Goal: Check status: Check status

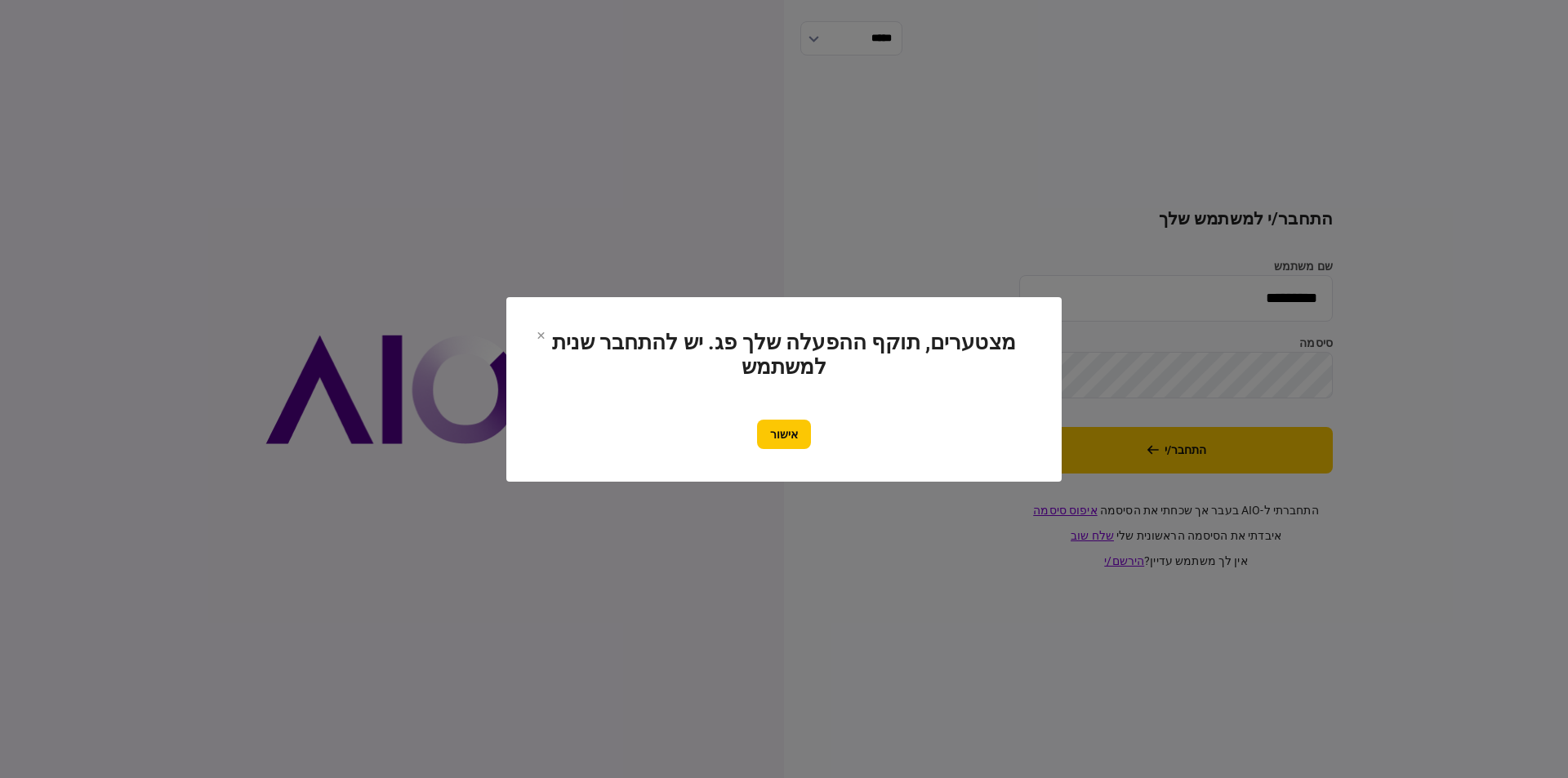
click at [774, 433] on button "אישור" at bounding box center [784, 435] width 54 height 29
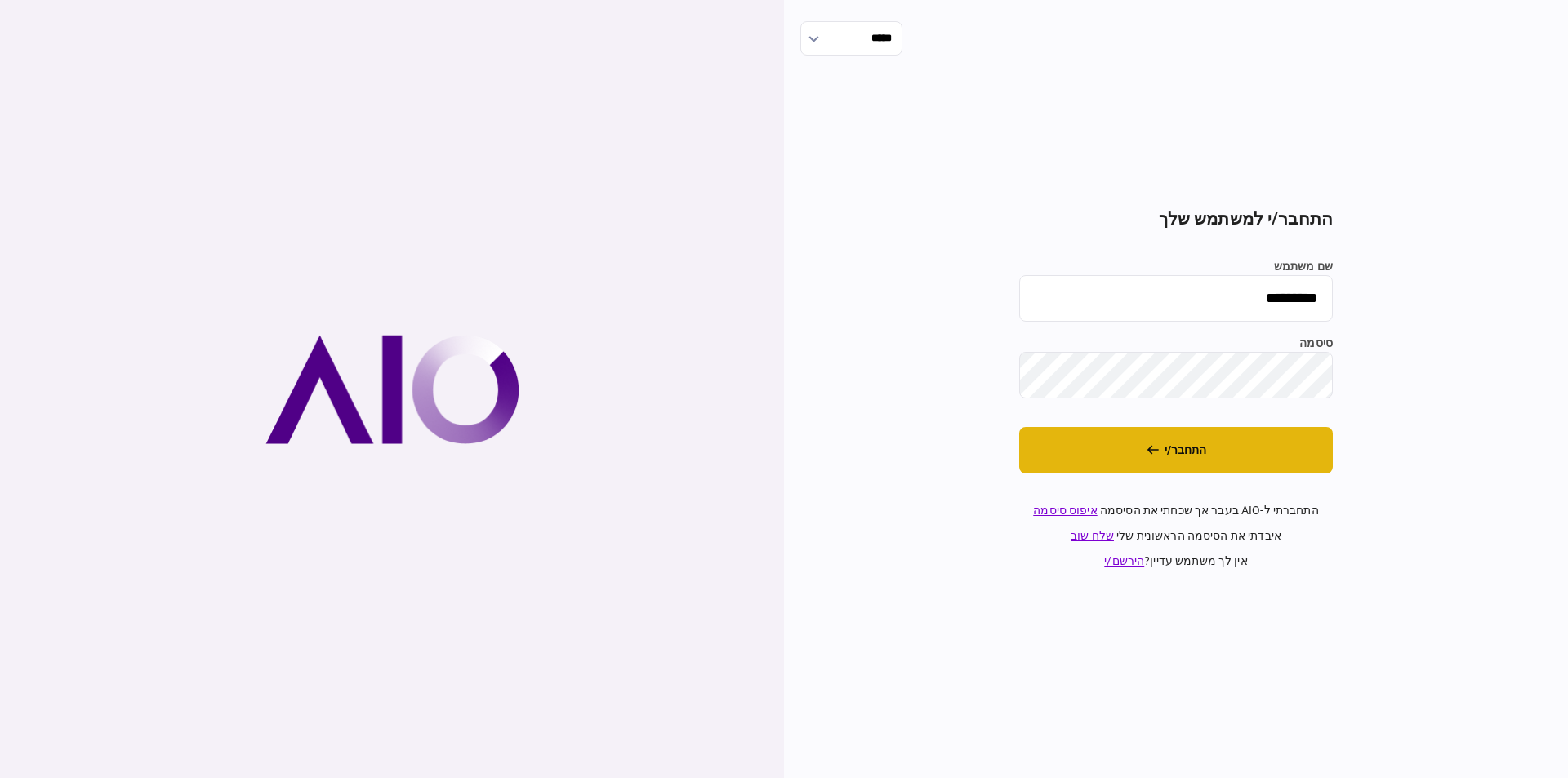
click at [1185, 452] on button "התחבר/י" at bounding box center [1176, 450] width 313 height 46
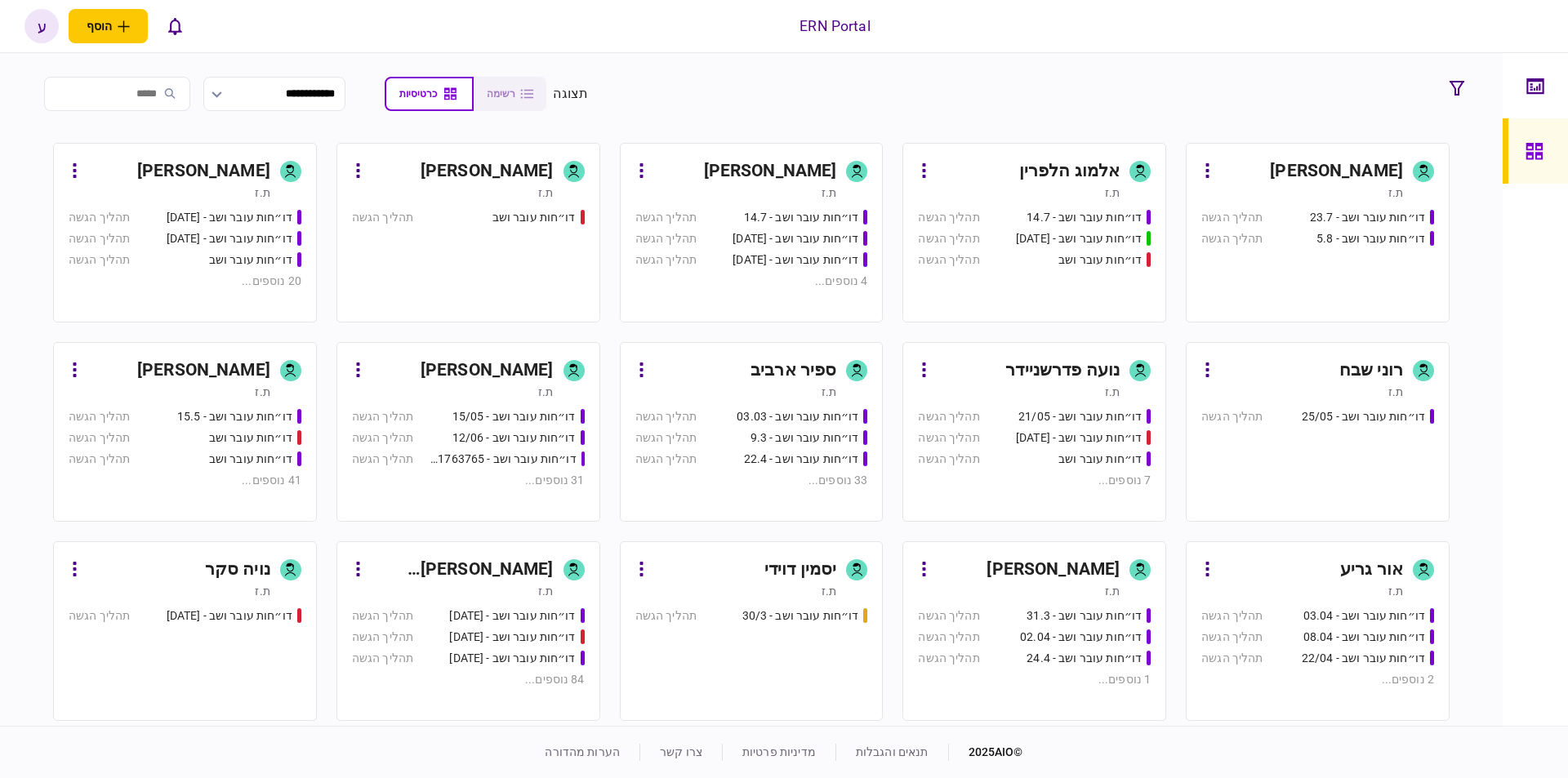
click at [192, 354] on link "[PERSON_NAME] ת.ז דו״חות עובר ושב - 15.5 תהליך הגשה דו״חות עובר ושב תהליך הגשה …" at bounding box center [185, 432] width 264 height 179
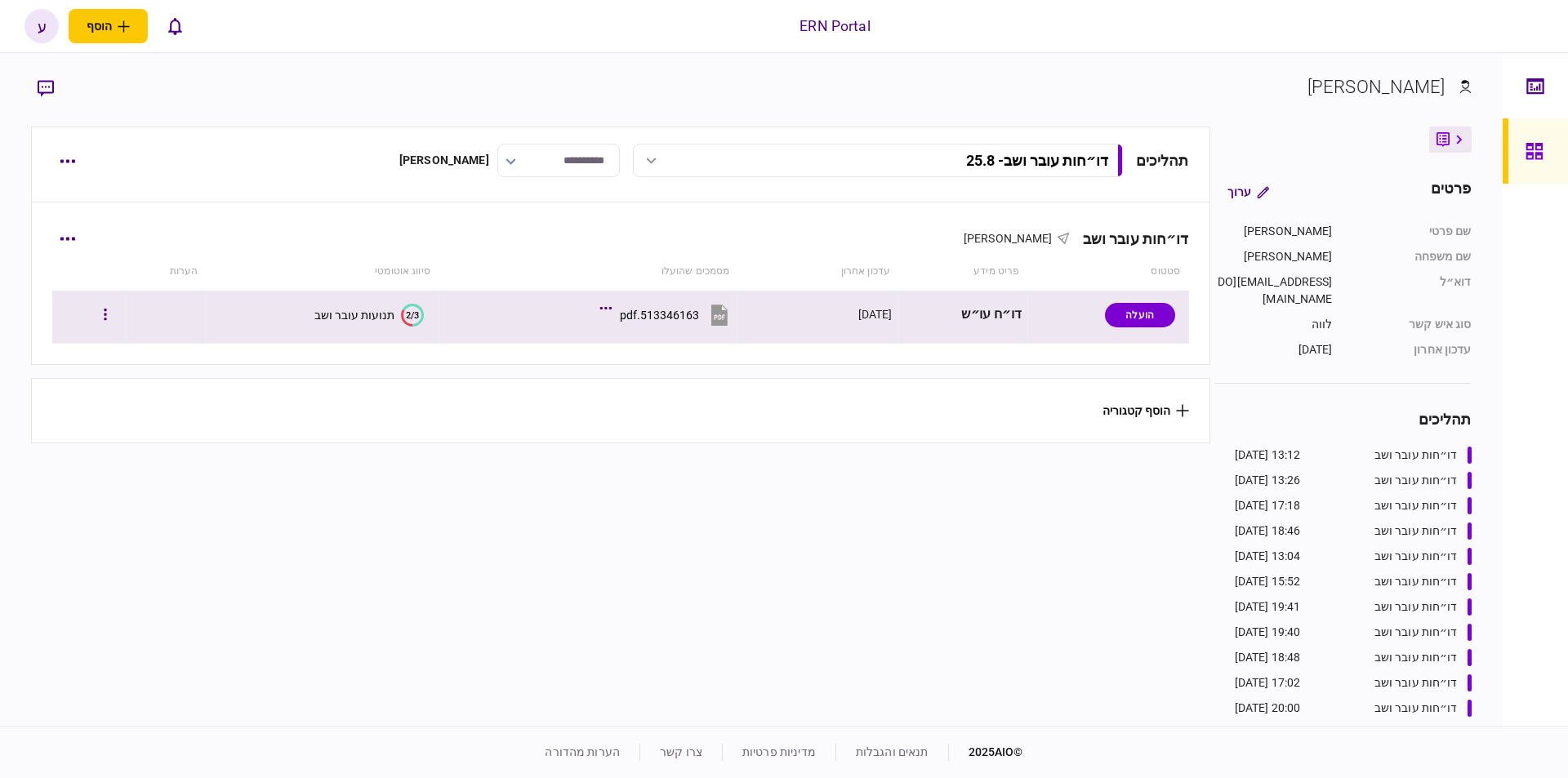
click at [95, 312] on div at bounding box center [89, 314] width 63 height 37
click at [108, 312] on button "button" at bounding box center [105, 315] width 29 height 29
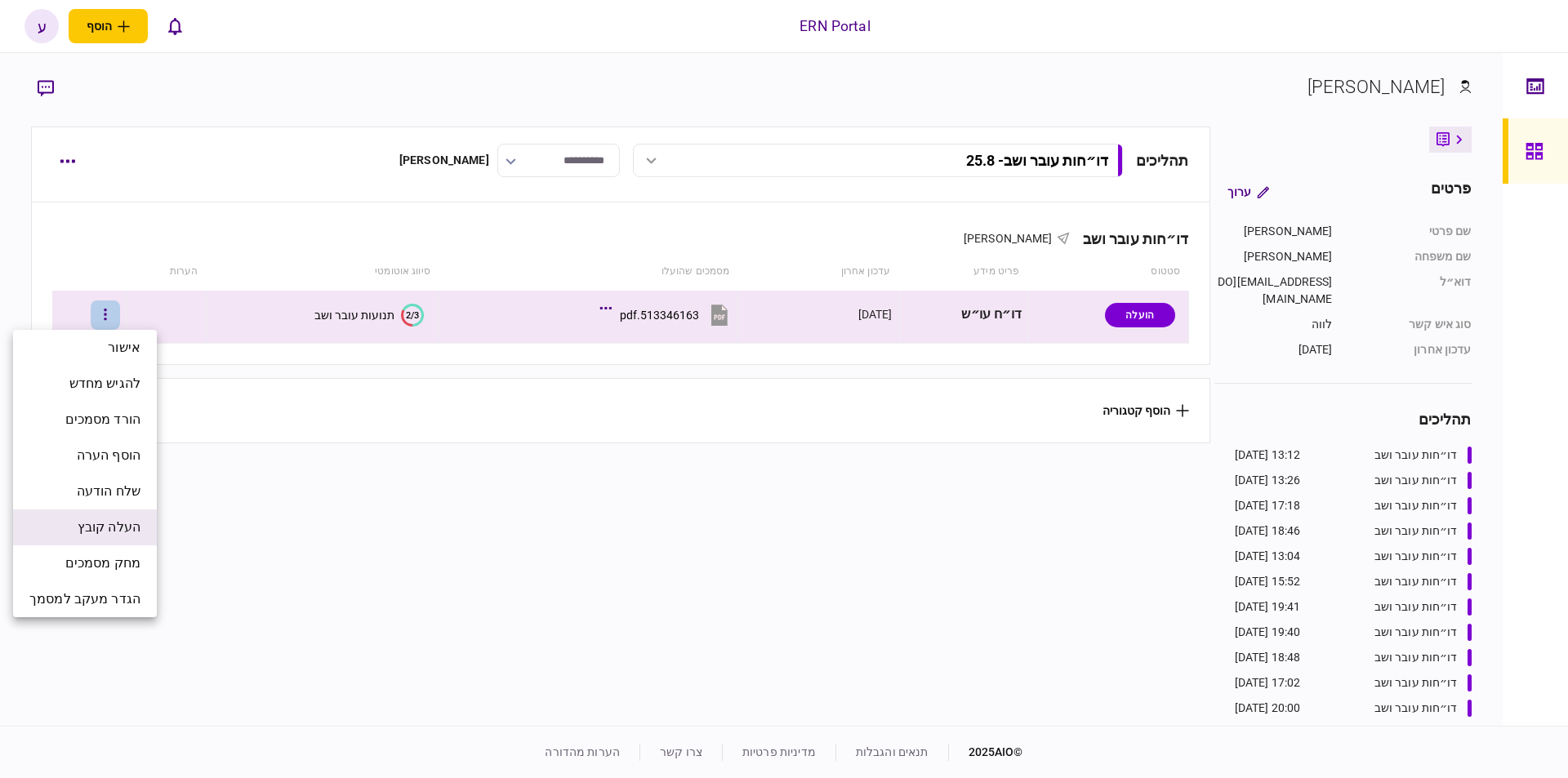
click at [129, 534] on span "העלה קובץ" at bounding box center [109, 528] width 63 height 20
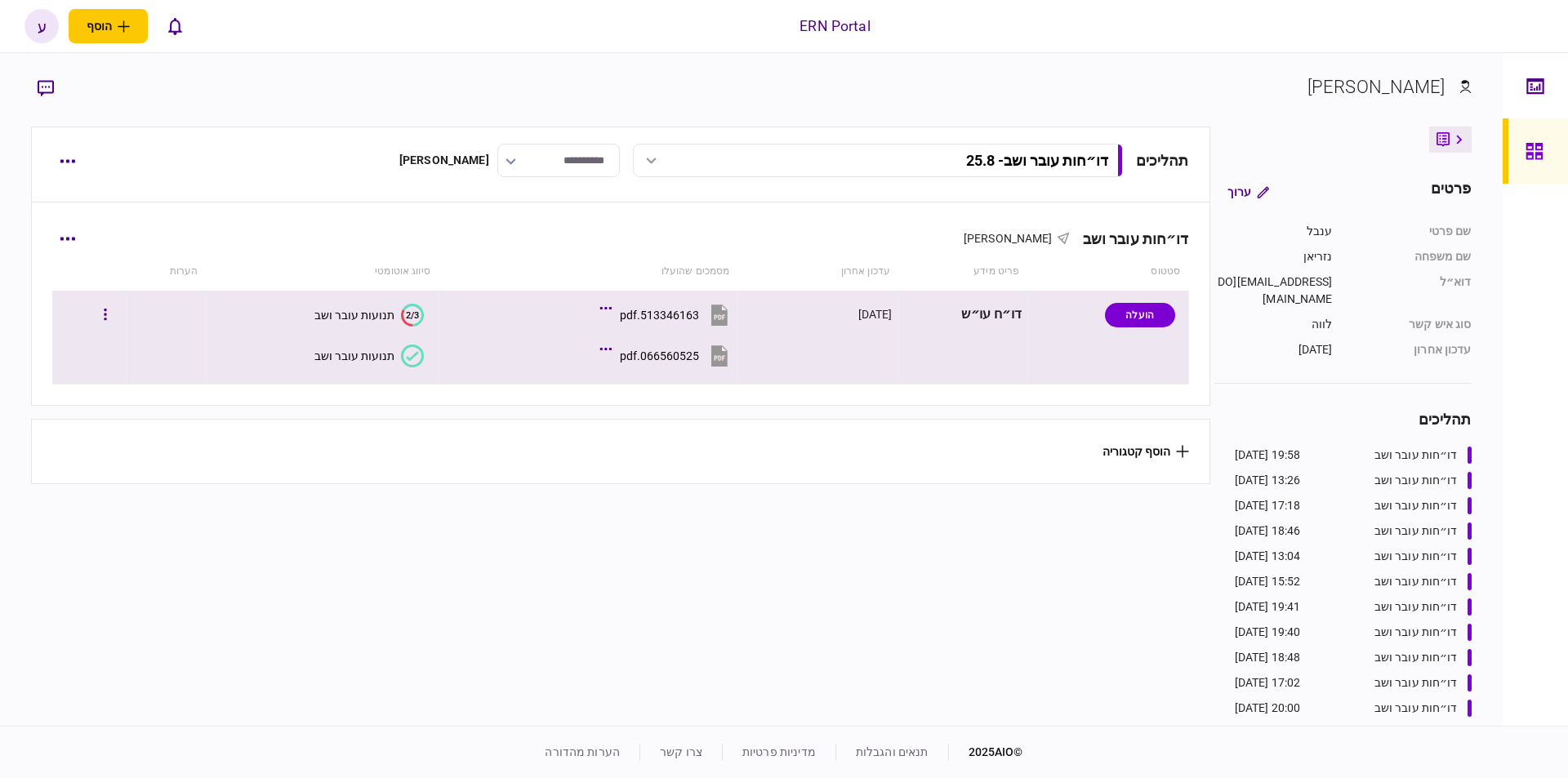
click at [351, 365] on button "תנועות עובר ושב" at bounding box center [369, 356] width 110 height 23
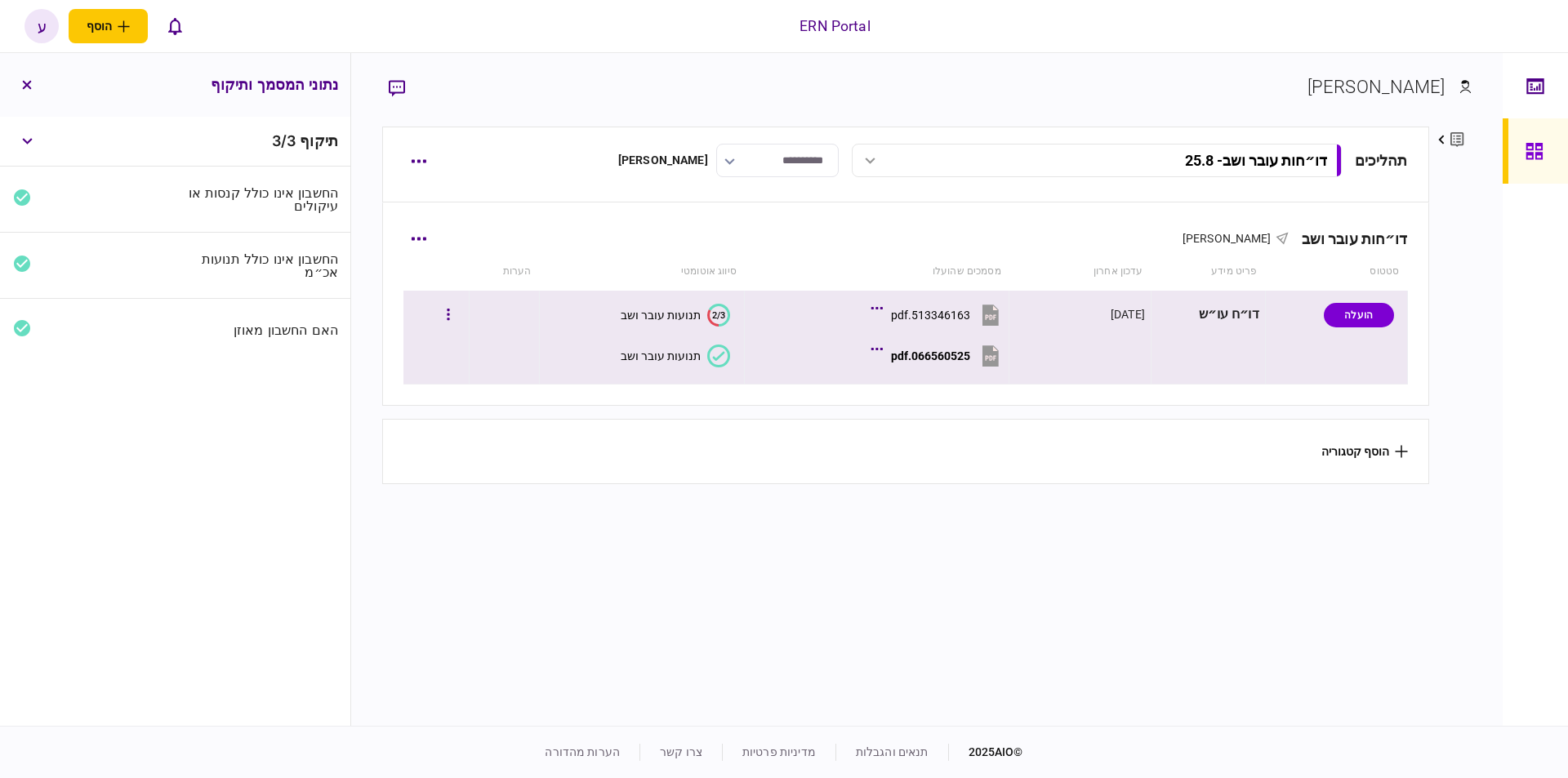
click at [679, 353] on div "תנועות עובר ושב" at bounding box center [660, 356] width 80 height 13
click at [967, 353] on div "066560525.pdf" at bounding box center [930, 356] width 79 height 13
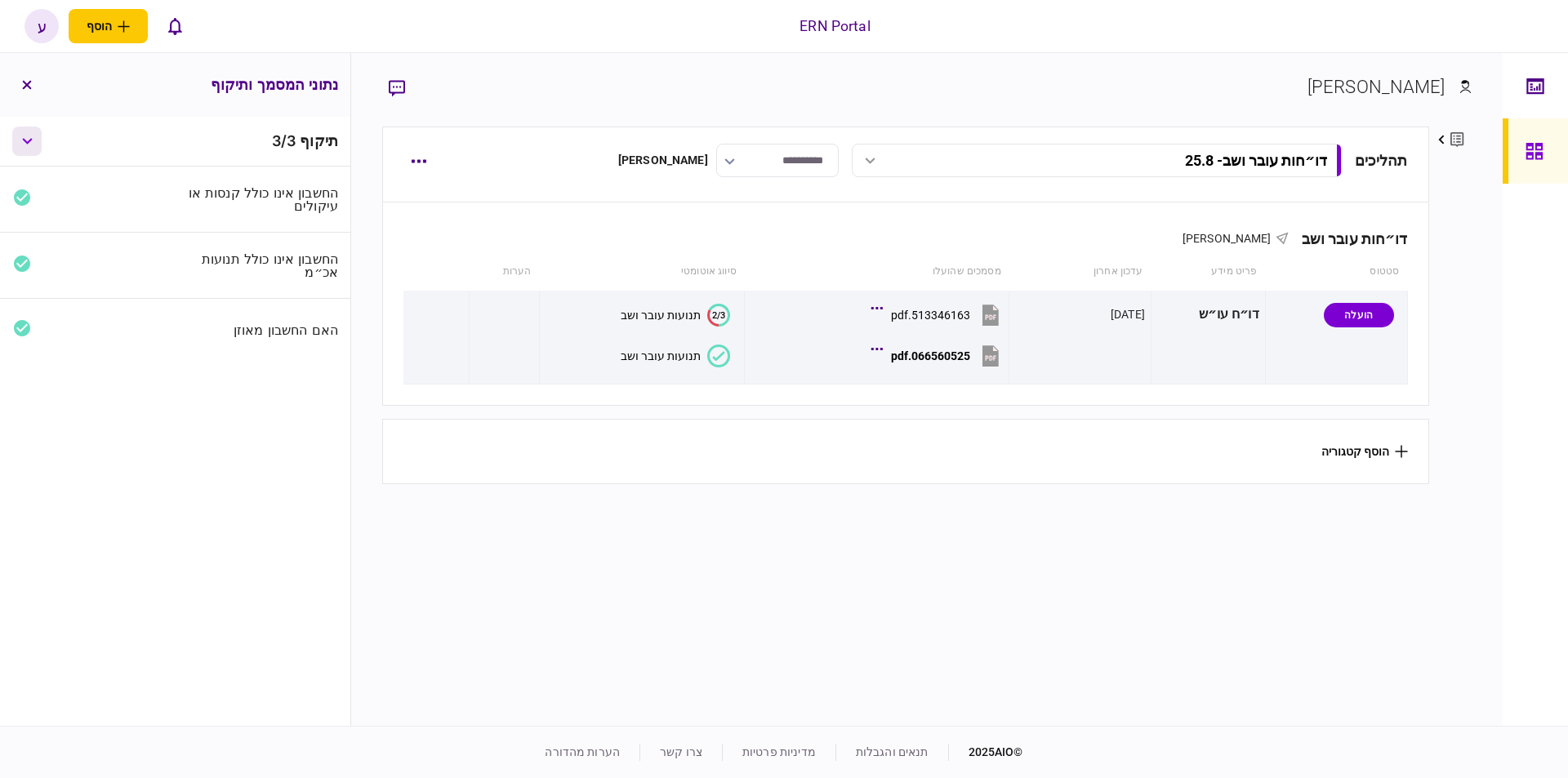
click at [28, 142] on icon "button" at bounding box center [27, 140] width 11 height 6
click at [29, 94] on button "button" at bounding box center [27, 85] width 29 height 29
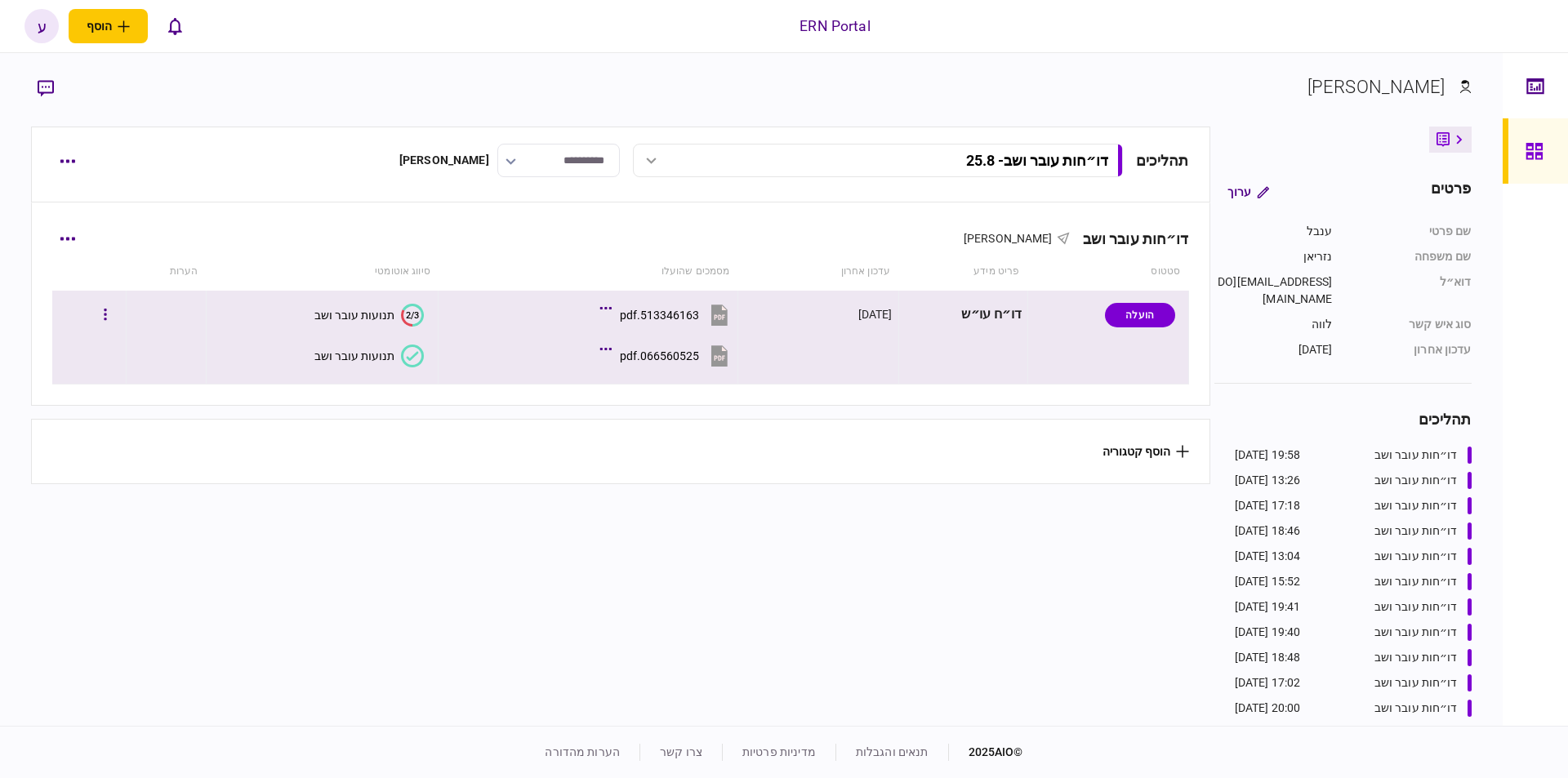
click at [328, 358] on div "תנועות עובר ושב" at bounding box center [354, 356] width 80 height 13
click at [361, 361] on div "תנועות עובר ושב" at bounding box center [354, 356] width 80 height 13
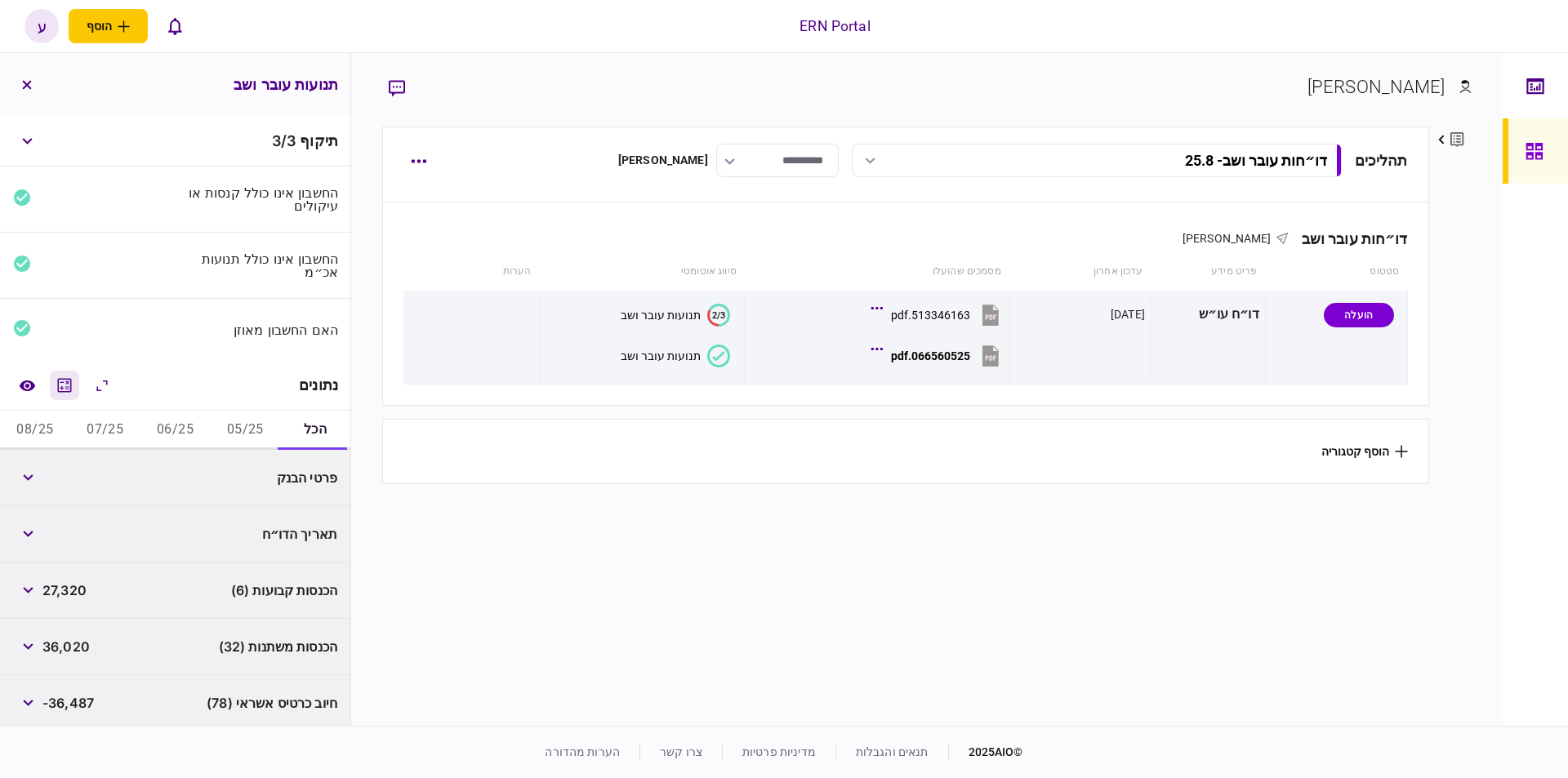
click at [65, 378] on icon "מחשבון" at bounding box center [64, 386] width 20 height 20
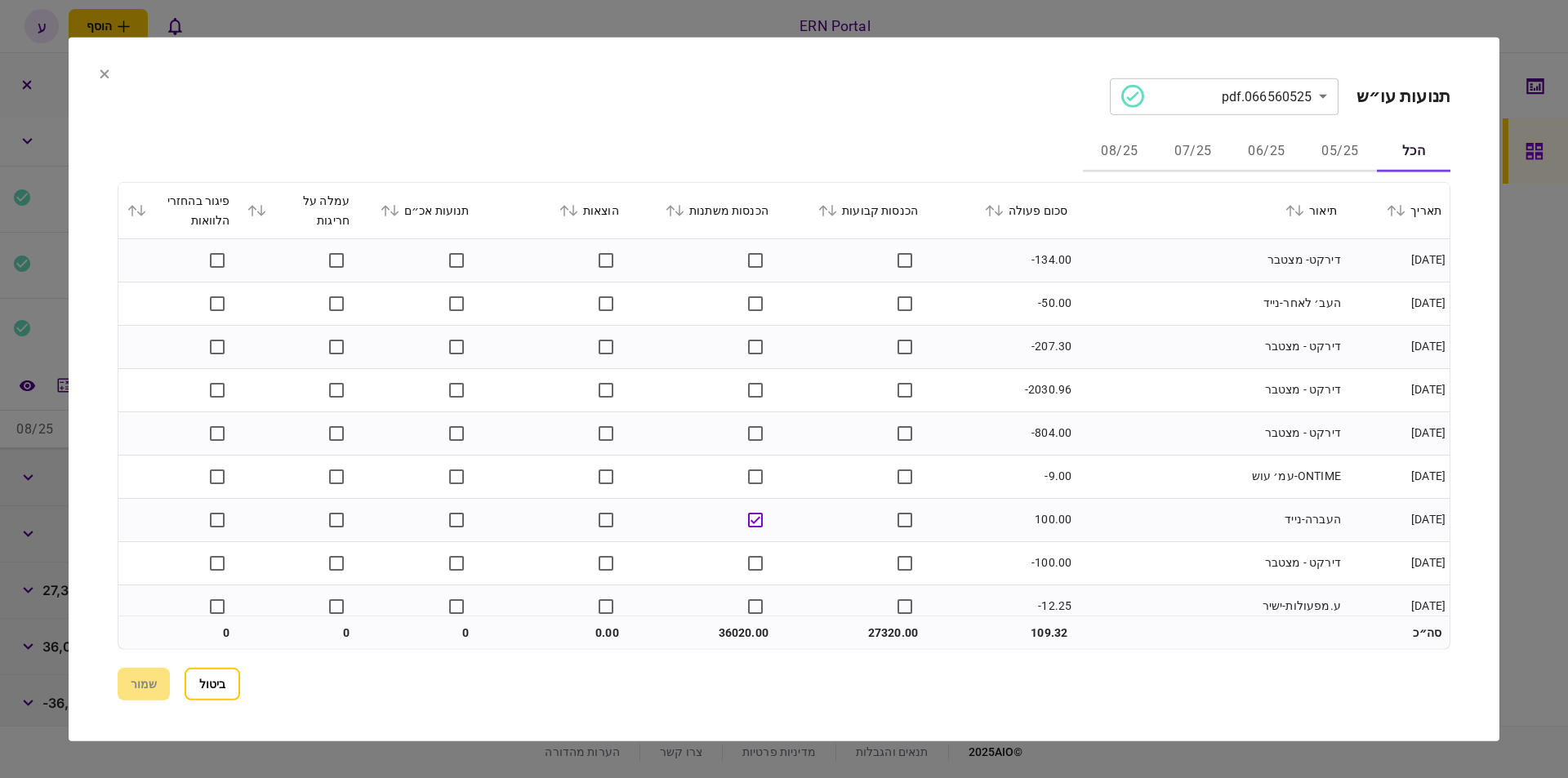
click at [1270, 145] on button "06/25" at bounding box center [1266, 151] width 73 height 39
click at [1003, 210] on icon at bounding box center [998, 210] width 9 height 12
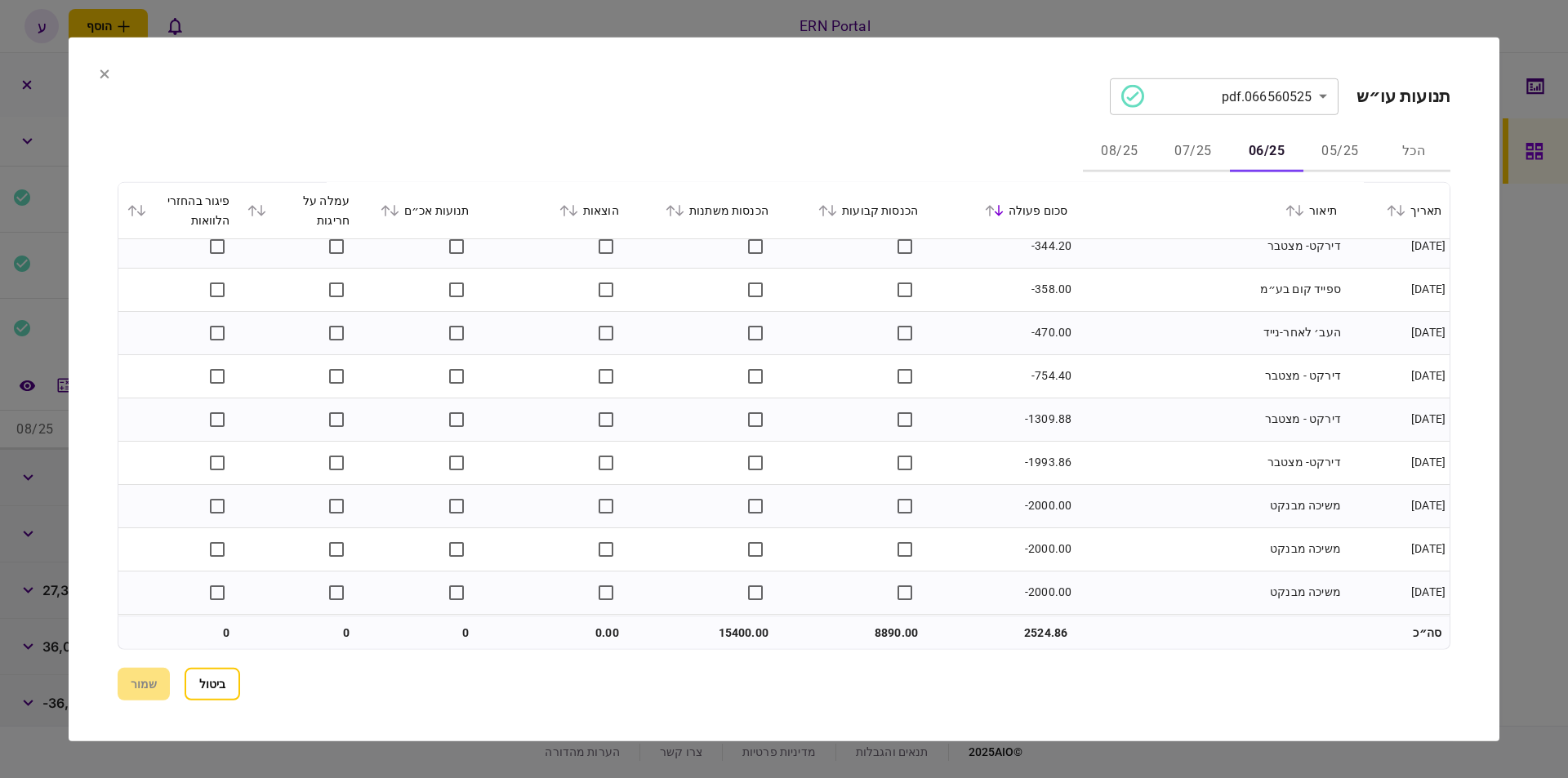
scroll to position [1530, 0]
click at [1198, 149] on button "07/25" at bounding box center [1193, 151] width 73 height 39
click at [1124, 146] on button "08/25" at bounding box center [1120, 151] width 73 height 39
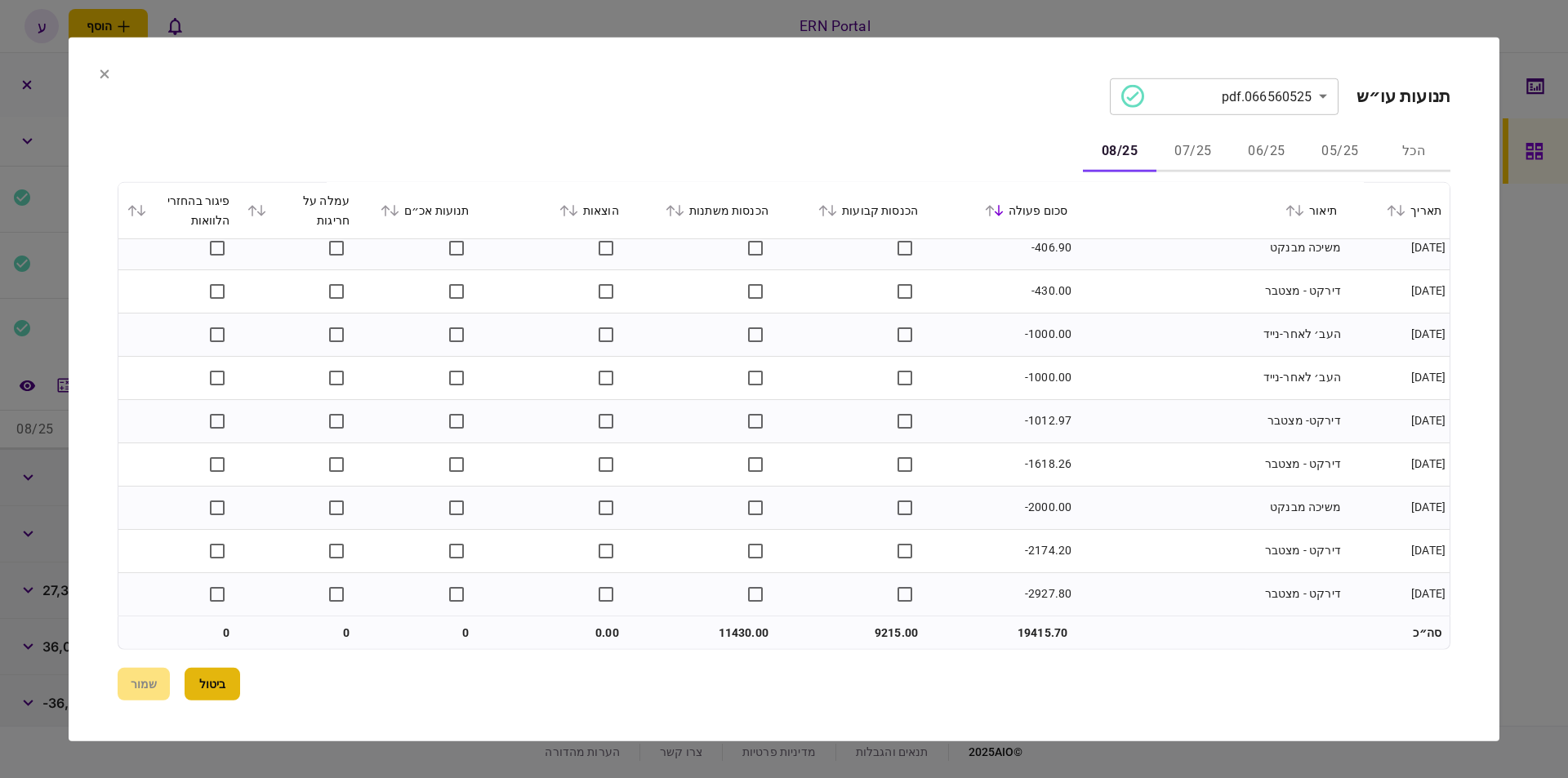
click at [212, 685] on button "ביטול" at bounding box center [212, 685] width 55 height 33
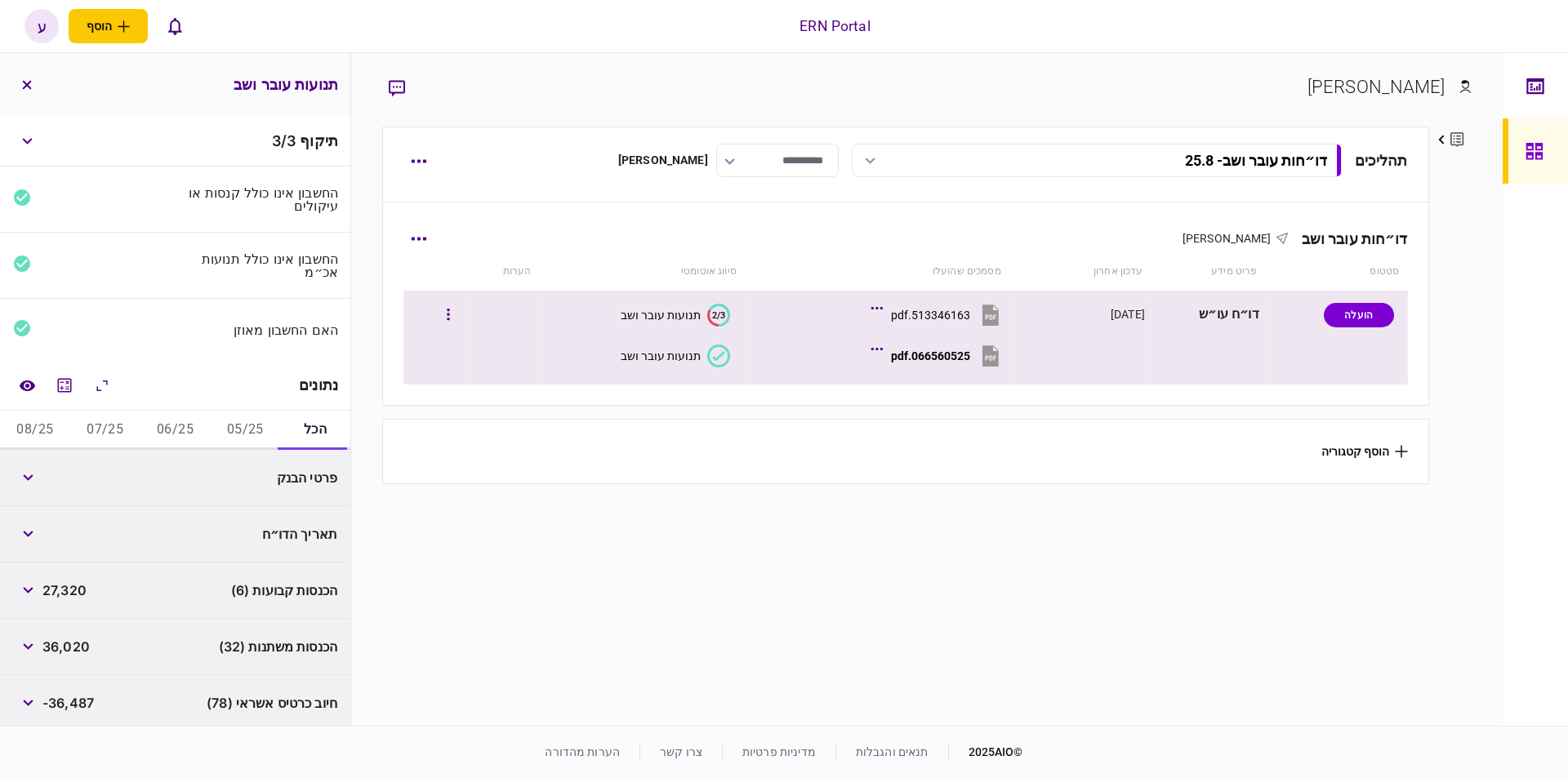
click at [914, 353] on div "066560525.pdf" at bounding box center [930, 356] width 79 height 13
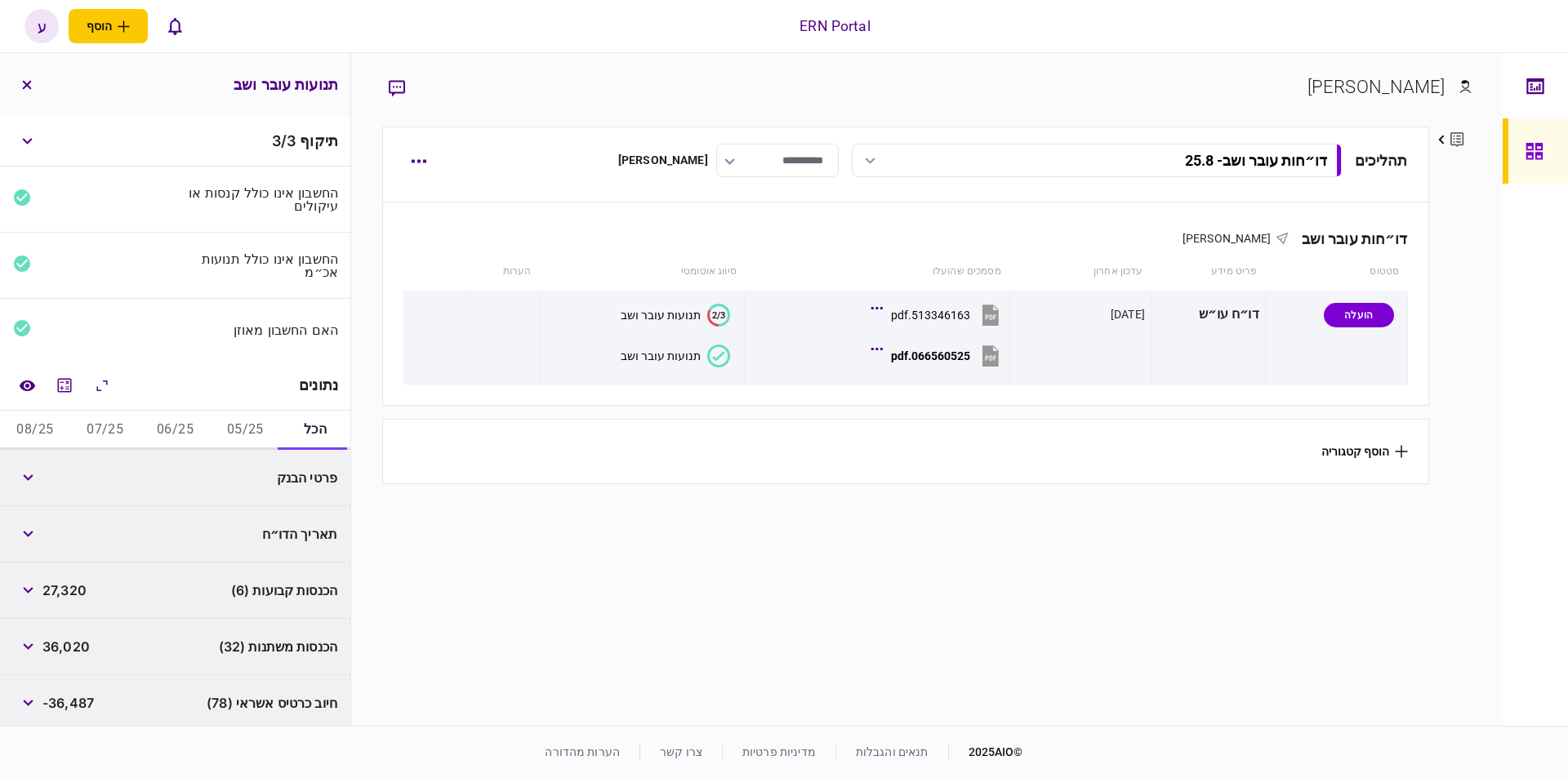
click at [181, 424] on button "06/25" at bounding box center [176, 430] width 71 height 39
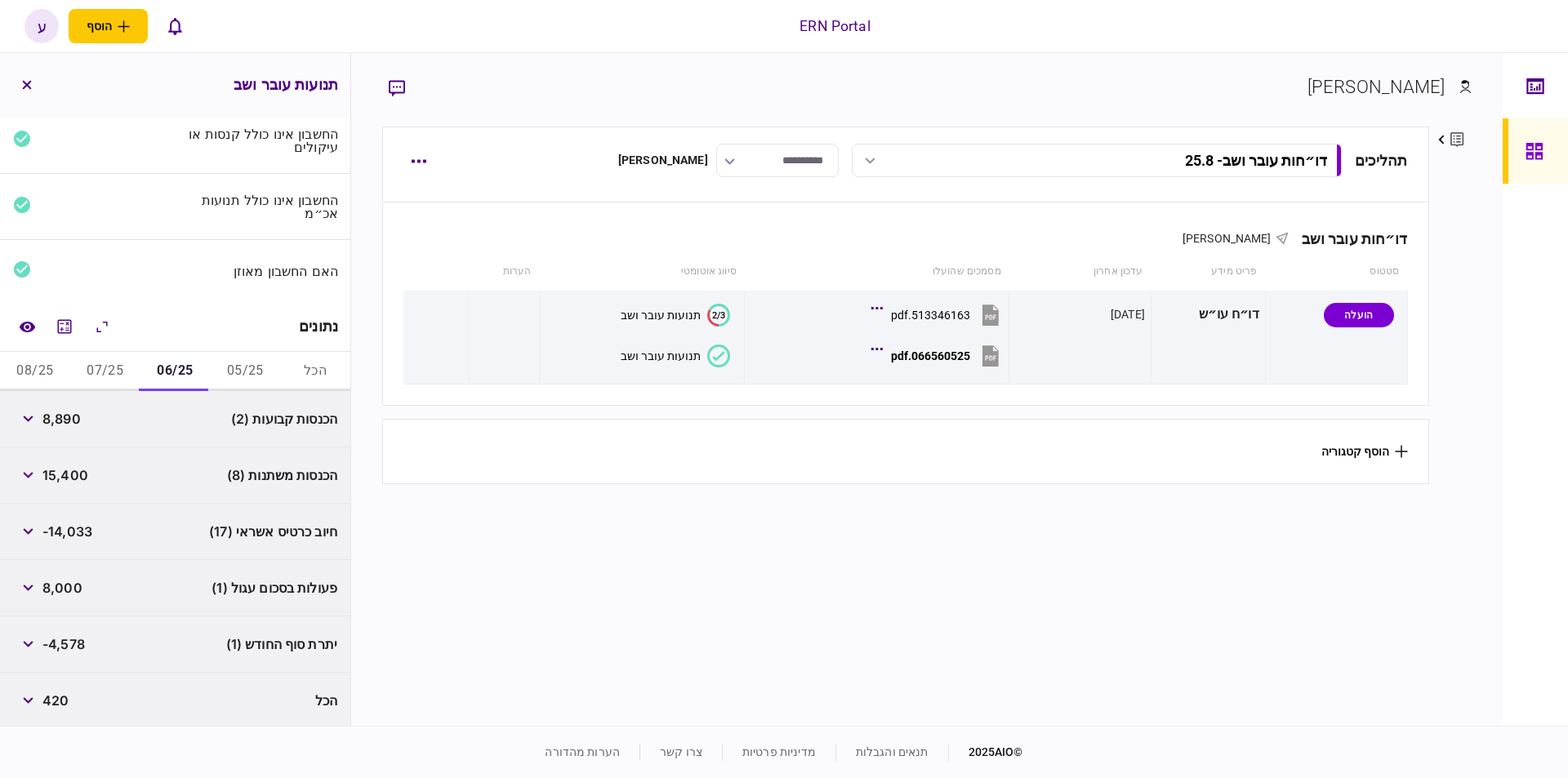
click at [71, 422] on span "8,890" at bounding box center [62, 419] width 38 height 20
copy span "8,890"
click at [81, 480] on span "15,400" at bounding box center [65, 475] width 46 height 20
click at [80, 481] on span "15,400" at bounding box center [65, 475] width 46 height 20
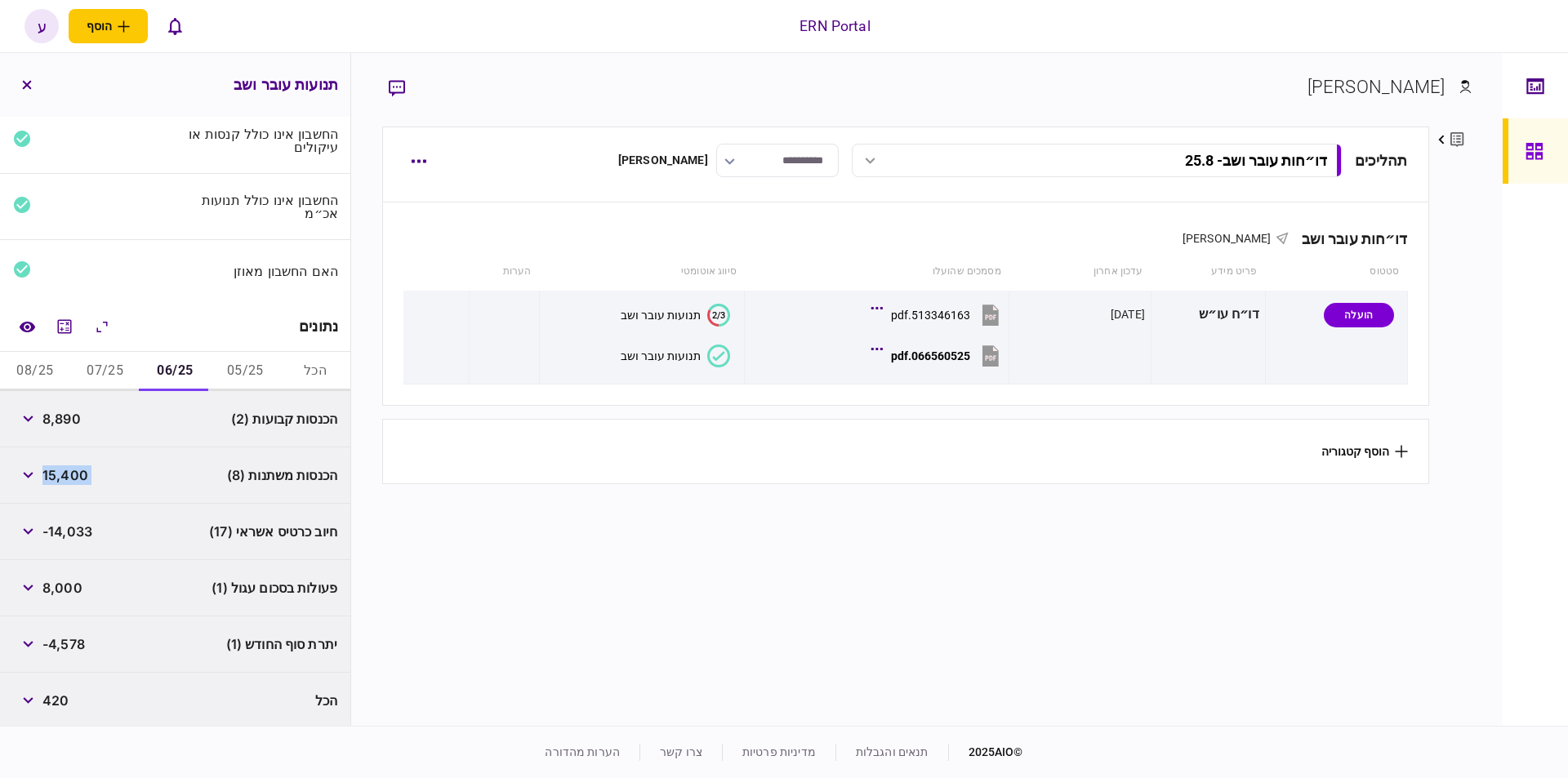
click at [80, 478] on span "15,400" at bounding box center [65, 475] width 46 height 20
copy div "15,400"
click at [58, 641] on span "-4,578" at bounding box center [63, 645] width 43 height 20
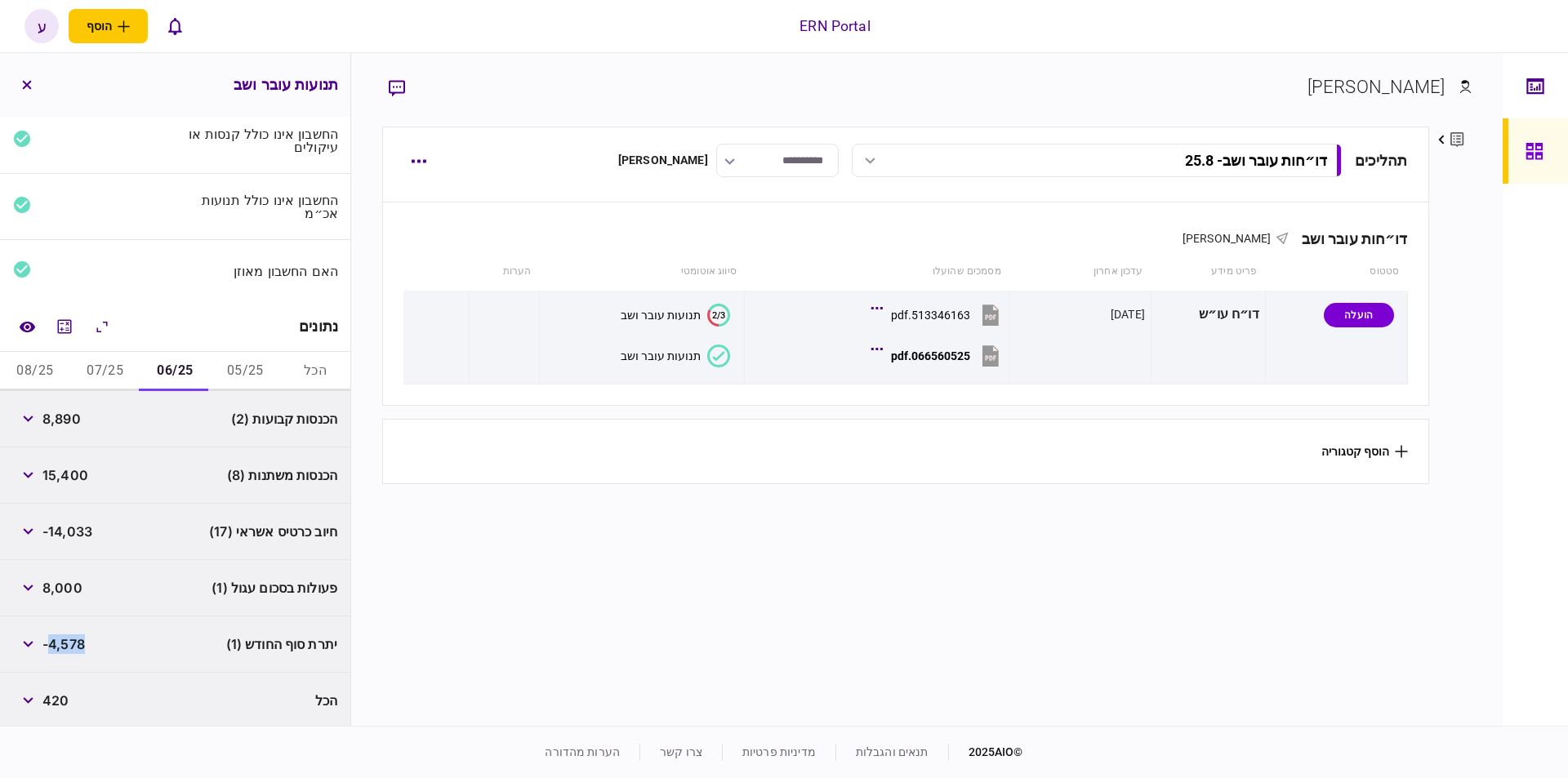
click at [60, 638] on span "-4,578" at bounding box center [63, 645] width 43 height 20
click at [65, 636] on span "-4,578" at bounding box center [63, 645] width 43 height 20
click at [120, 370] on button "07/25" at bounding box center [106, 371] width 71 height 39
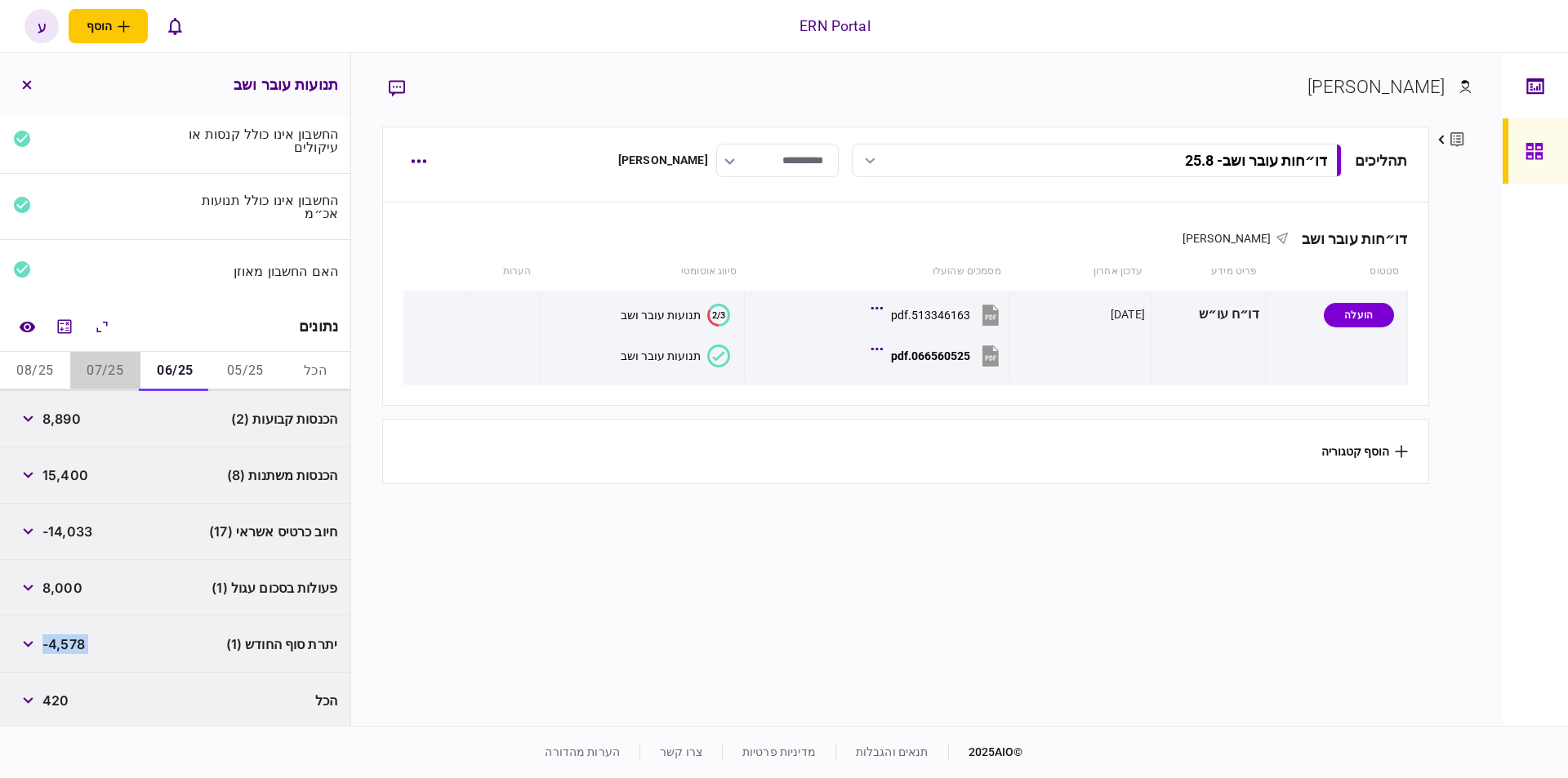
scroll to position [3, 0]
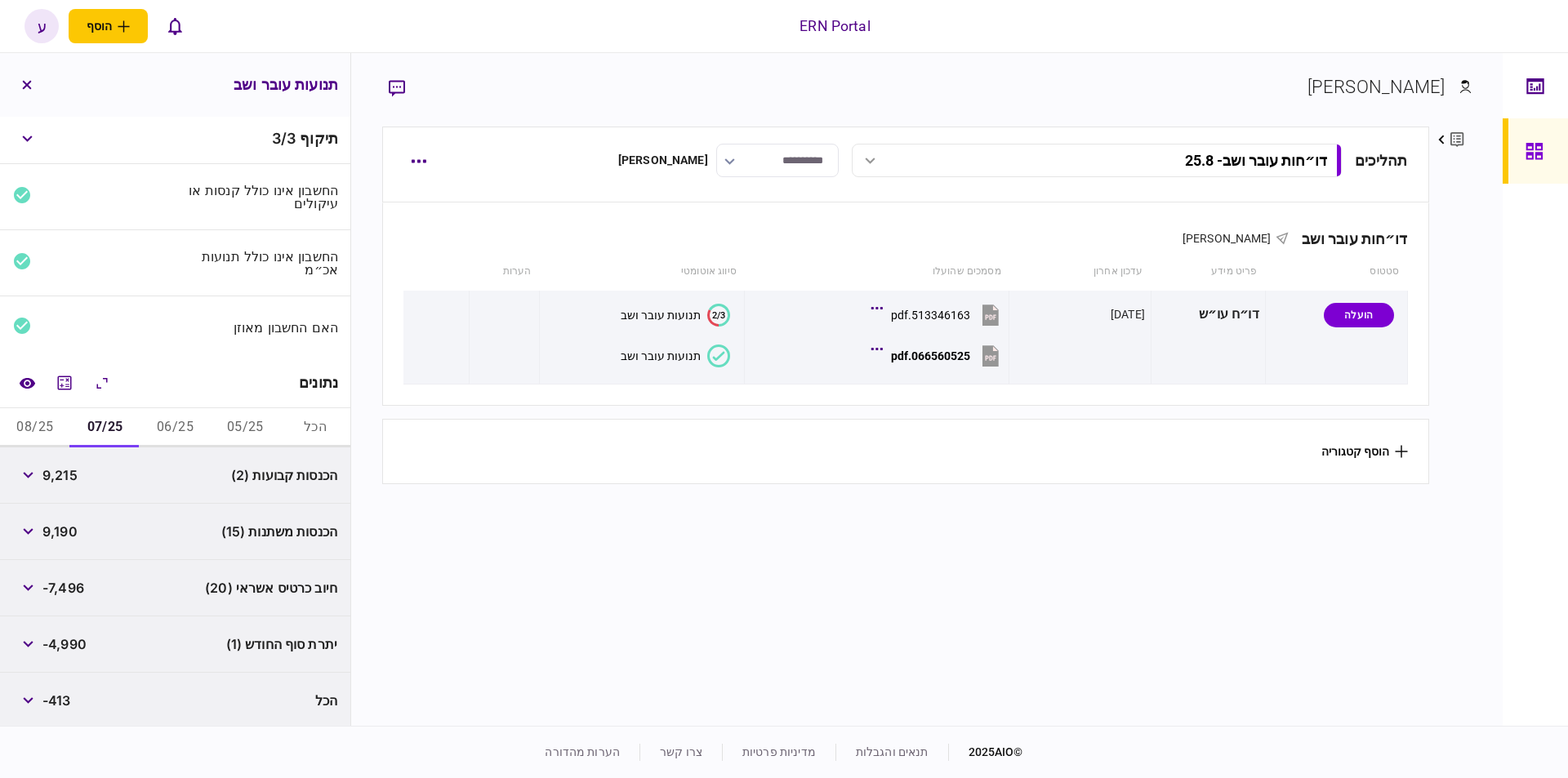
click at [63, 489] on div "הכנסות קבועות (2) 9,215" at bounding box center [175, 475] width 351 height 56
copy span "9,215"
click at [76, 525] on span "9,190" at bounding box center [60, 532] width 35 height 20
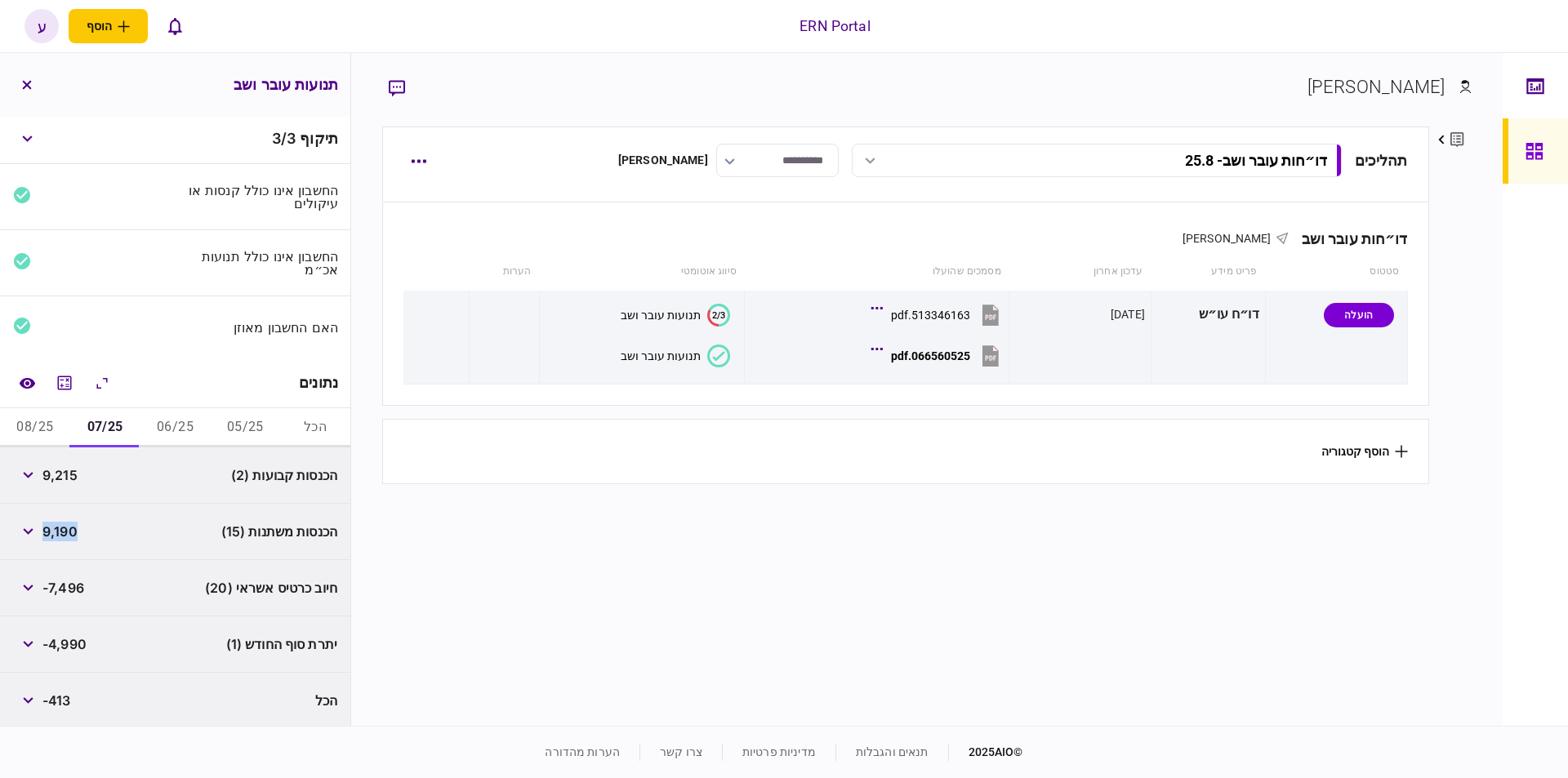
copy span "9,190"
click at [70, 635] on span "-4,990" at bounding box center [64, 645] width 44 height 20
copy div "-4,990"
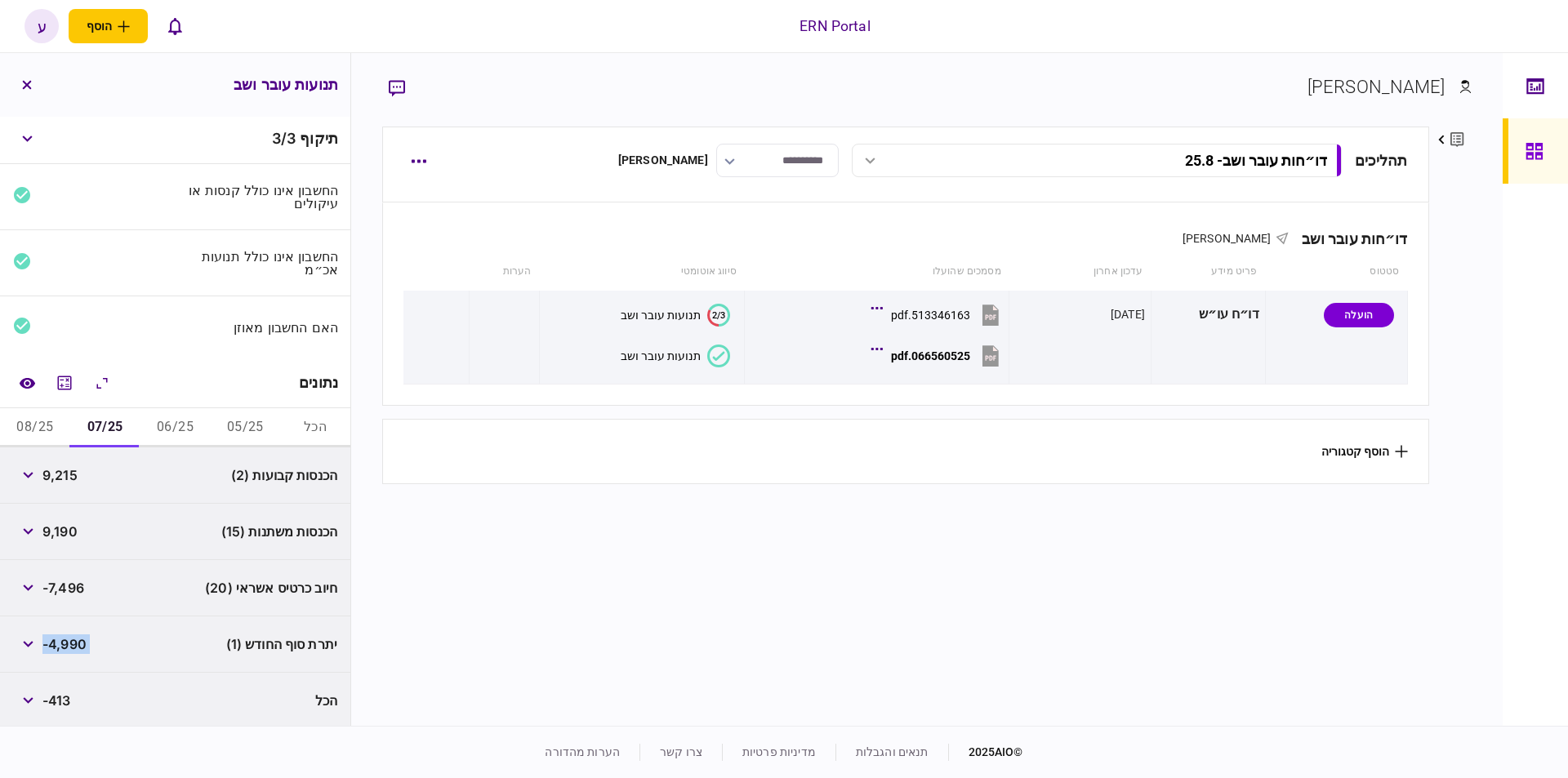
click at [24, 420] on button "08/25" at bounding box center [35, 427] width 71 height 39
click at [63, 476] on span "9,215" at bounding box center [60, 475] width 35 height 20
click at [63, 475] on span "9,215" at bounding box center [60, 475] width 35 height 20
copy span "9,215"
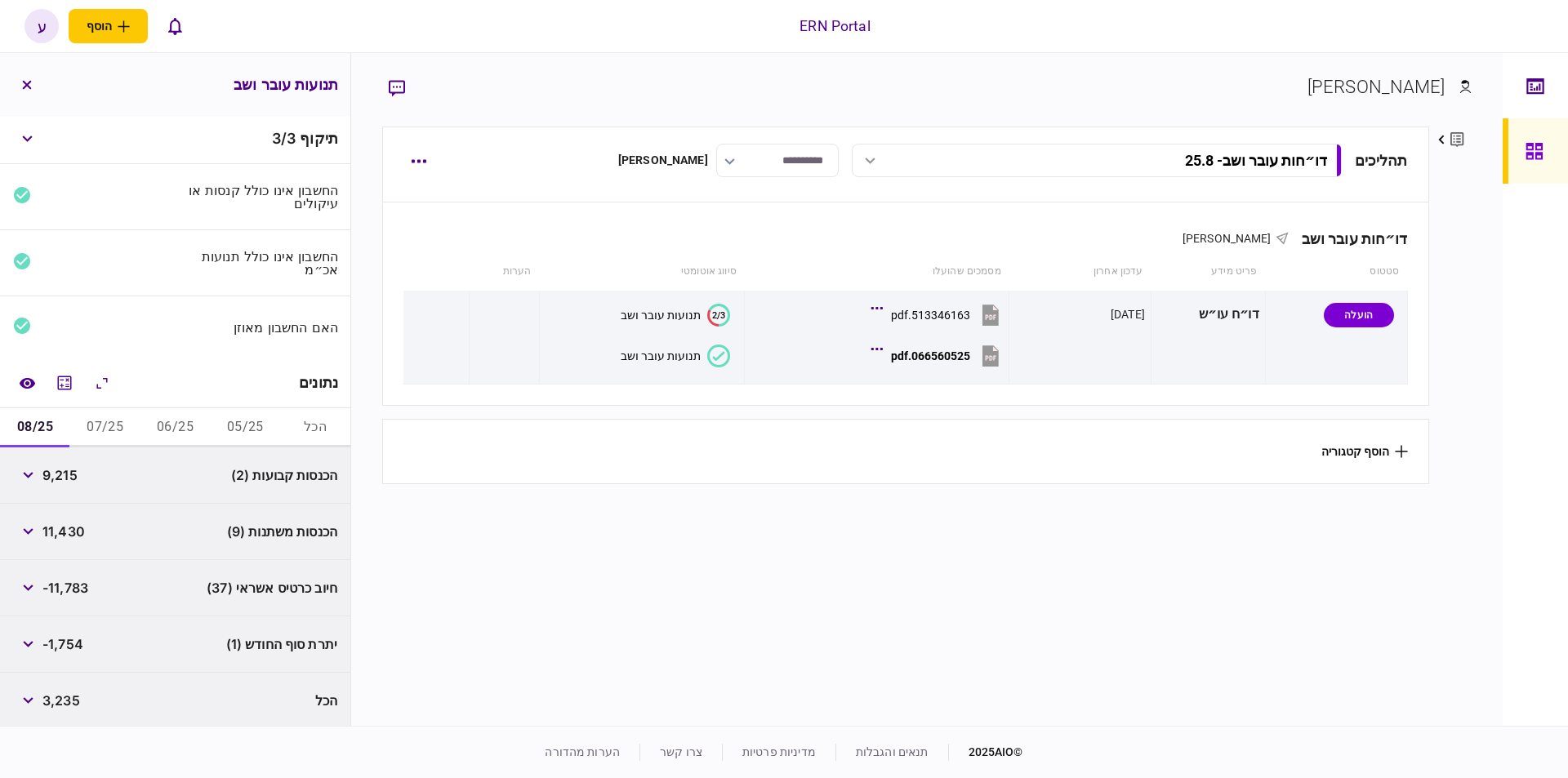
click at [77, 522] on span "11,430" at bounding box center [63, 532] width 43 height 20
click at [71, 522] on span "11,430" at bounding box center [63, 532] width 43 height 20
copy span "11,430"
click at [55, 636] on span "-1,754" at bounding box center [63, 645] width 41 height 20
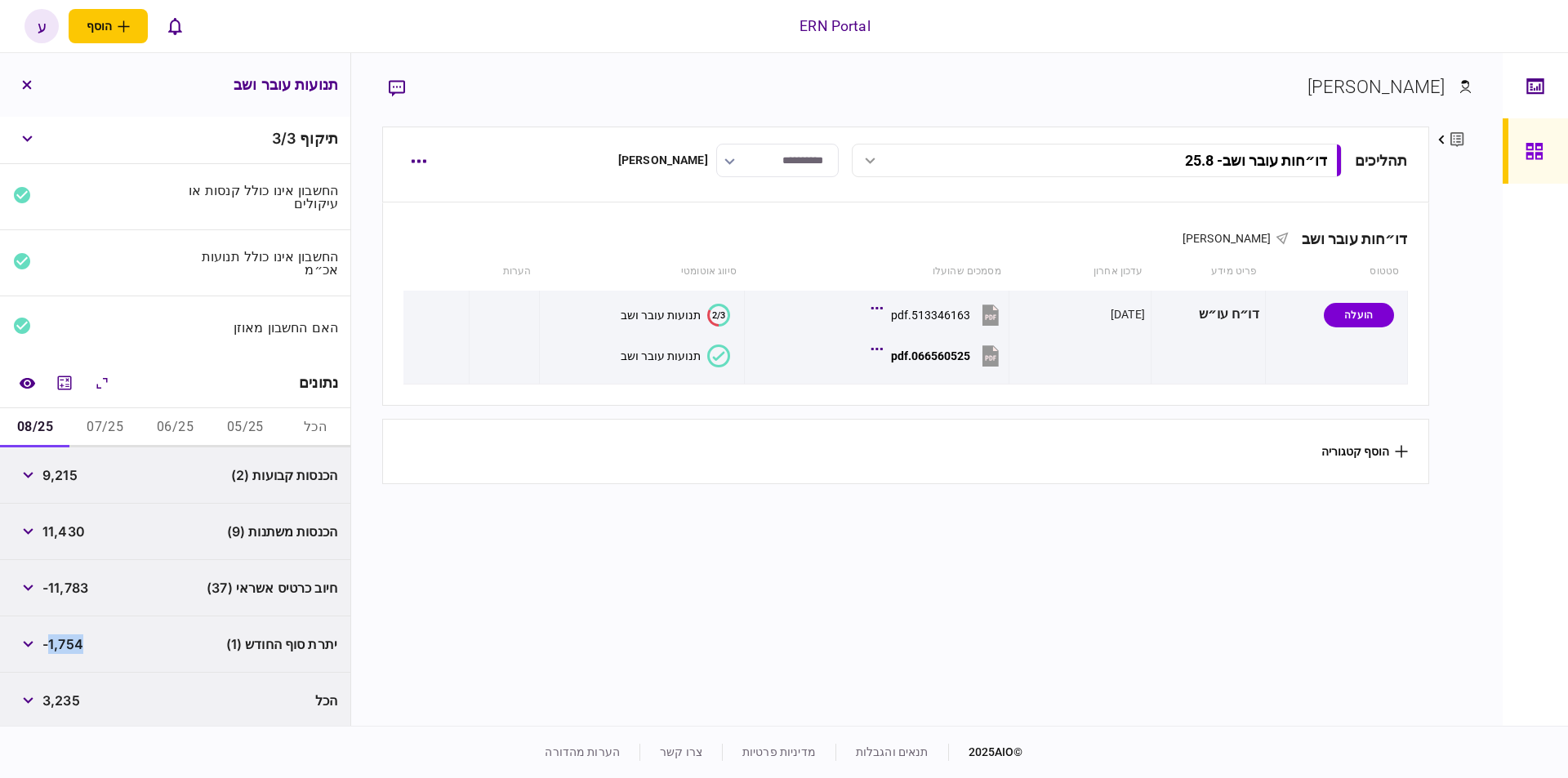
click at [55, 636] on span "-1,754" at bounding box center [63, 645] width 41 height 20
copy div "-1,754"
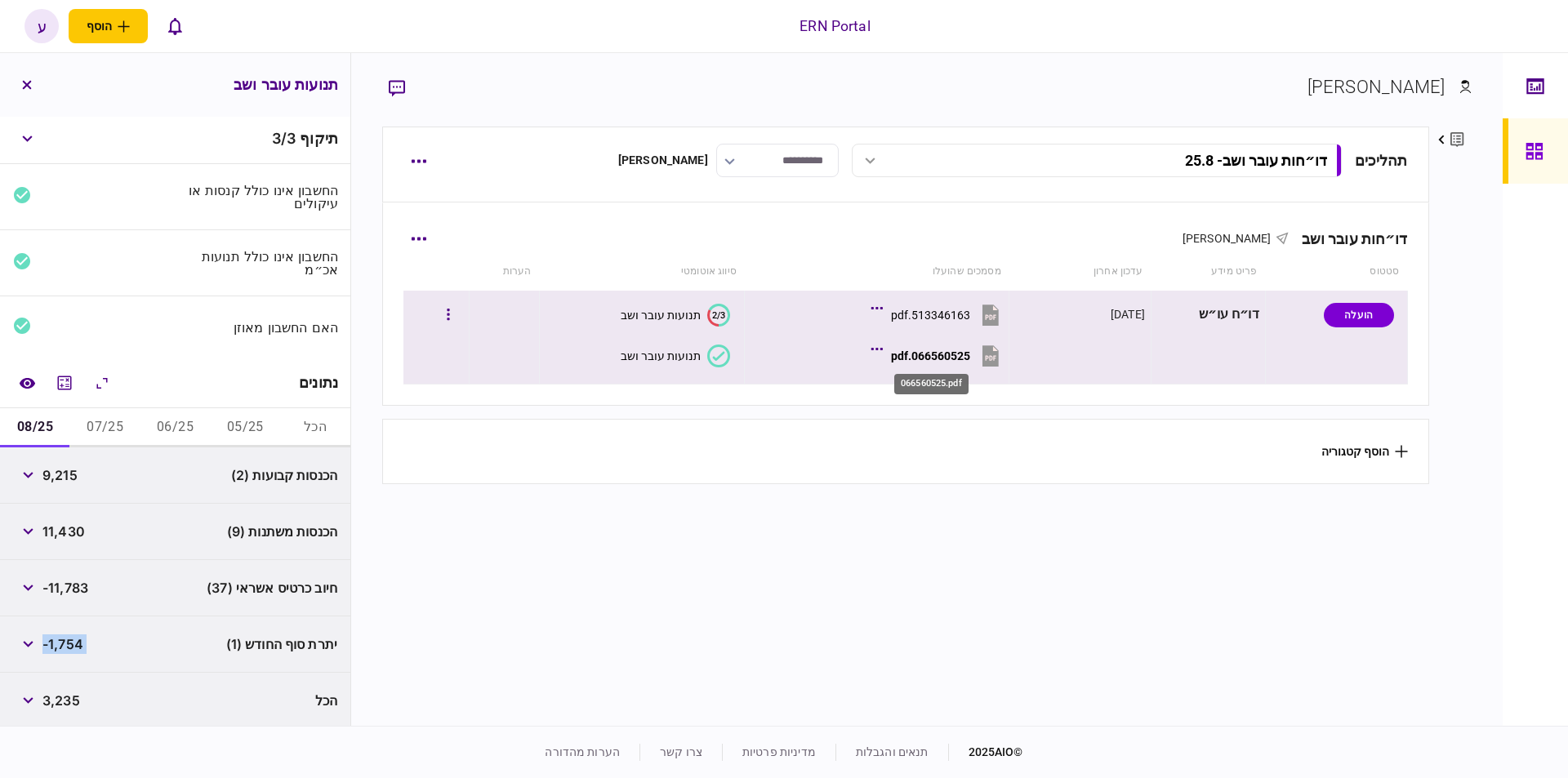
click at [930, 355] on div "066560525.pdf" at bounding box center [930, 356] width 79 height 13
